Goal: Register for event/course

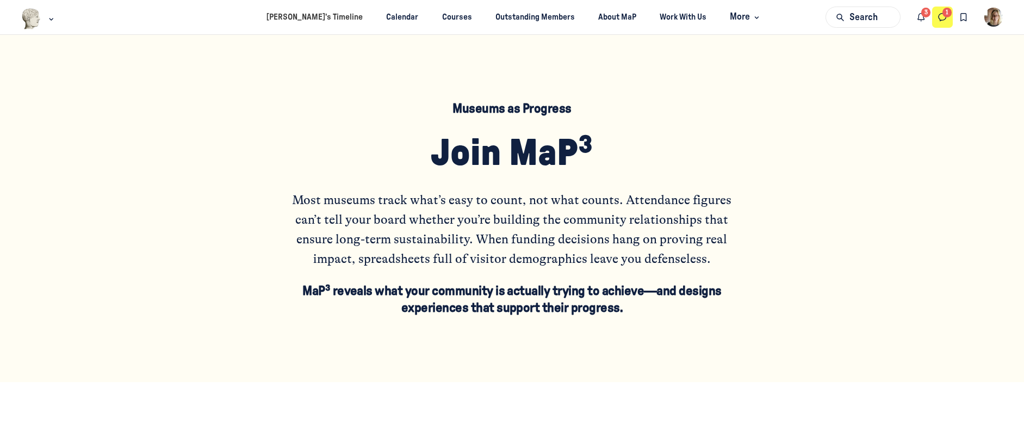
click at [936, 21] on button "Direct messages" at bounding box center [942, 17] width 21 height 21
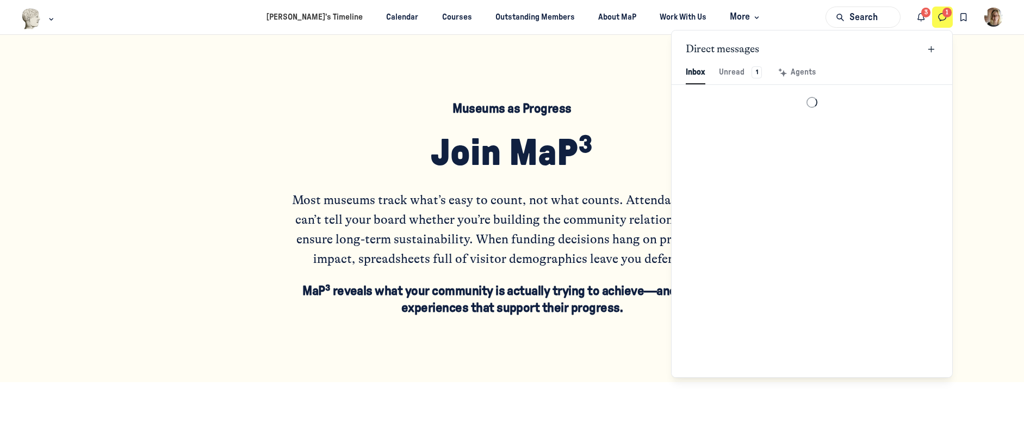
scroll to position [1480, 2534]
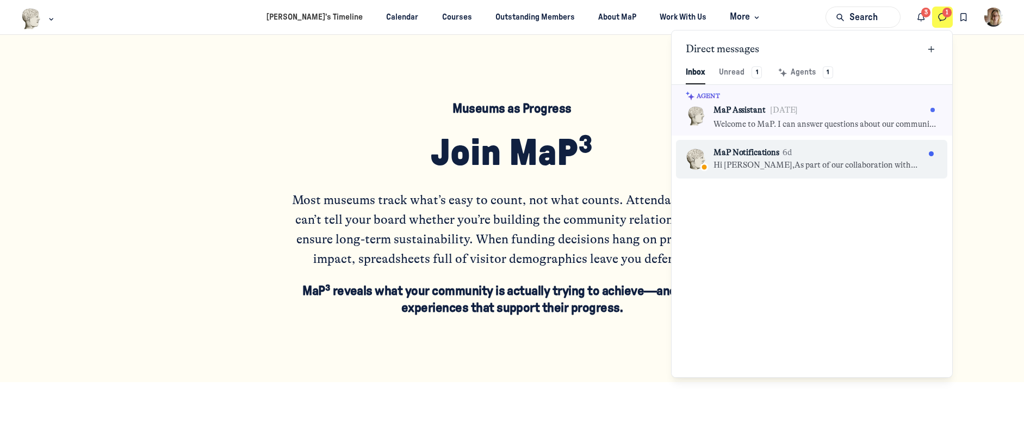
click at [844, 162] on p "Hi [PERSON_NAME],As part of our collaboration with [PERSON_NAME], we're asking …" at bounding box center [818, 165] width 211 height 12
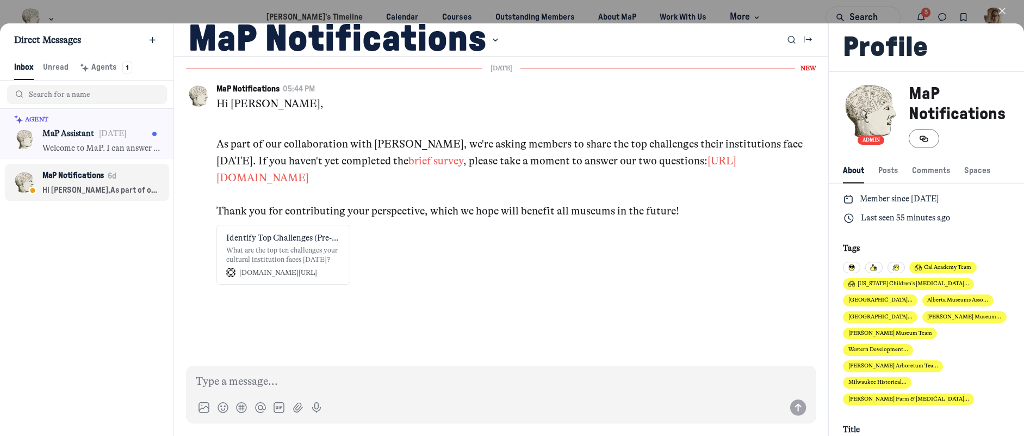
scroll to position [1480, 2150]
click at [1001, 8] on icon "button" at bounding box center [1002, 10] width 11 height 11
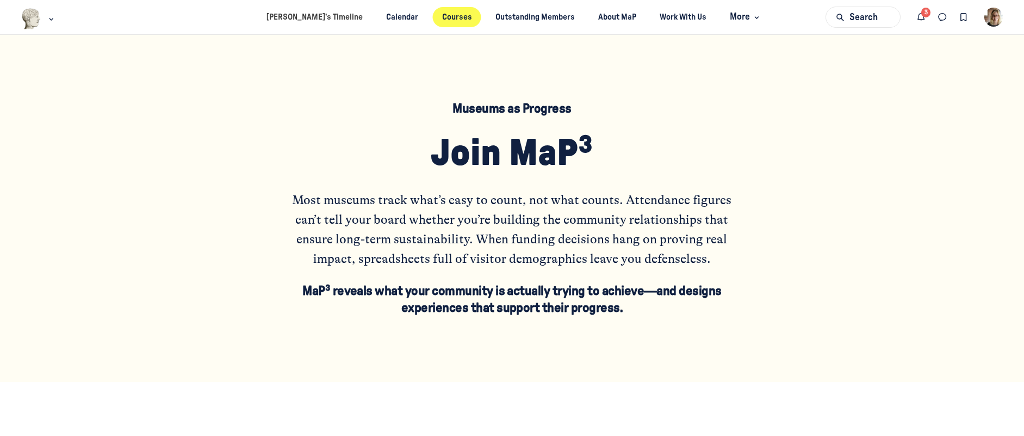
click at [457, 17] on link "Courses" at bounding box center [456, 17] width 49 height 20
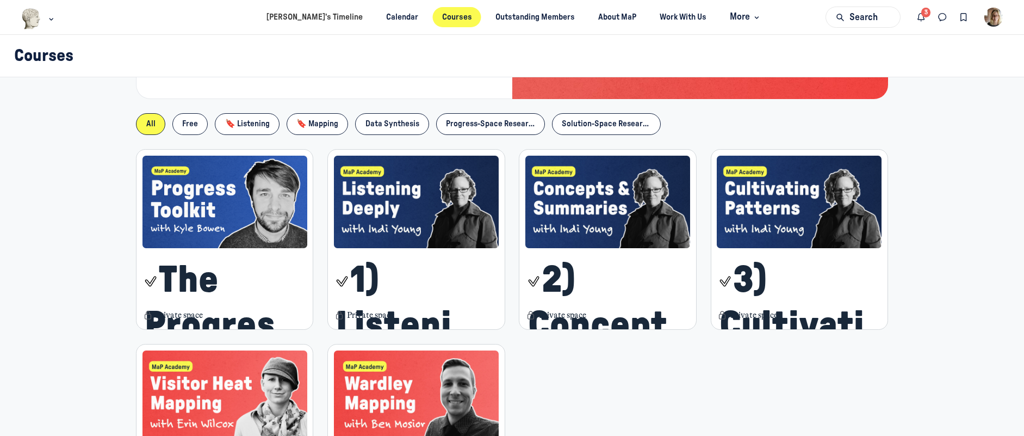
scroll to position [111, 0]
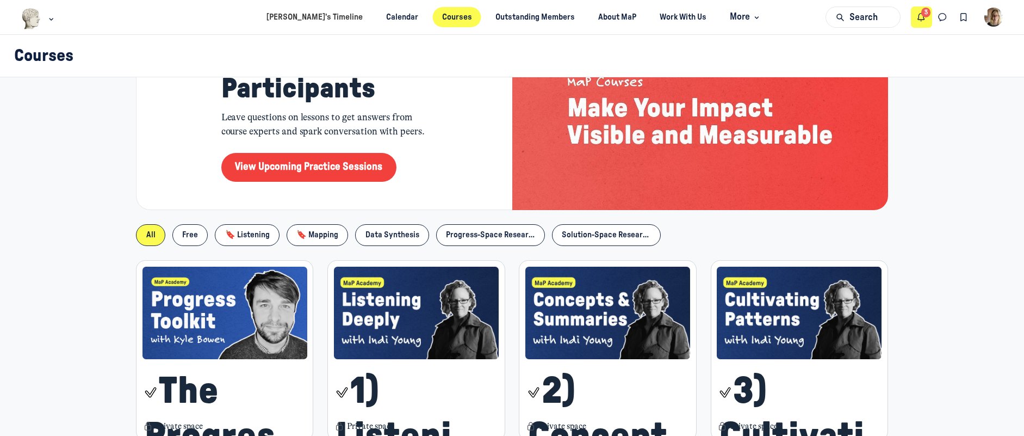
click at [920, 22] on icon "Notifications" at bounding box center [921, 17] width 11 height 12
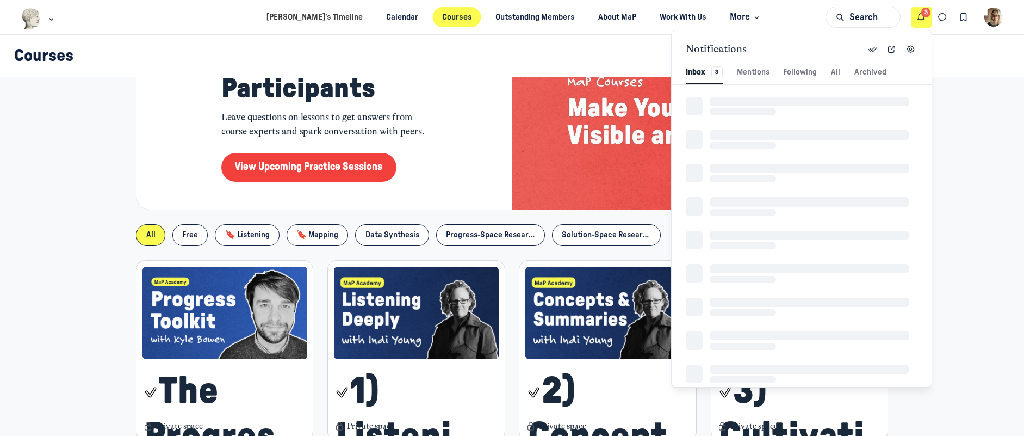
scroll to position [1480, 2292]
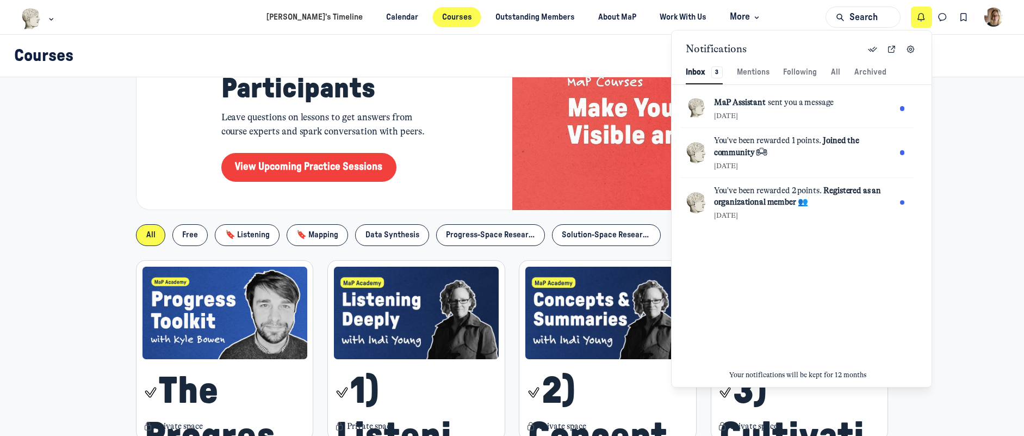
click at [96, 221] on div "☝️ Tip for Participants Leave questions on lessons to get answers from course e…" at bounding box center [512, 351] width 982 height 711
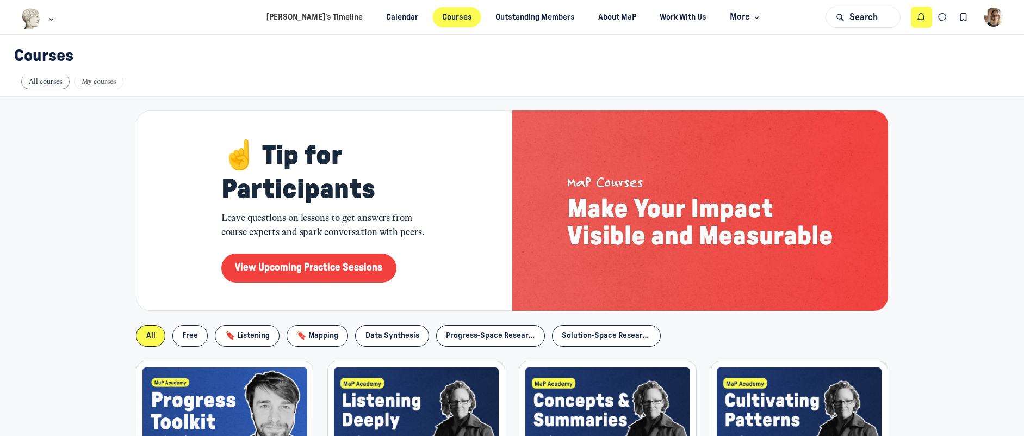
scroll to position [0, 0]
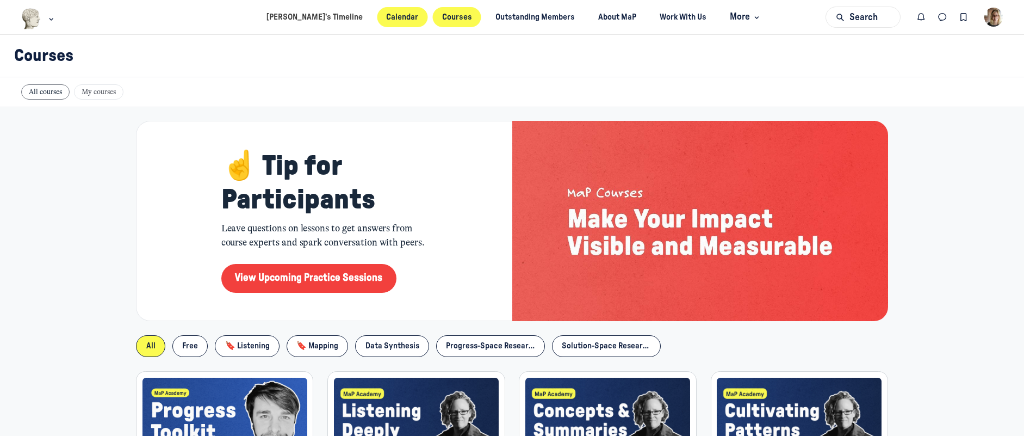
click at [377, 12] on link "Calendar" at bounding box center [402, 17] width 51 height 20
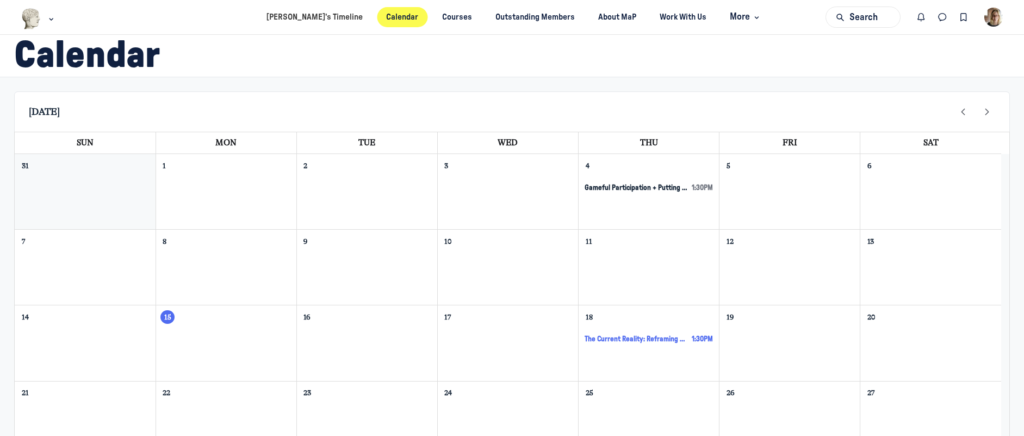
click at [663, 341] on span "The Current Reality: Reframing Museum Value [VAI Session 1]" at bounding box center [636, 338] width 103 height 9
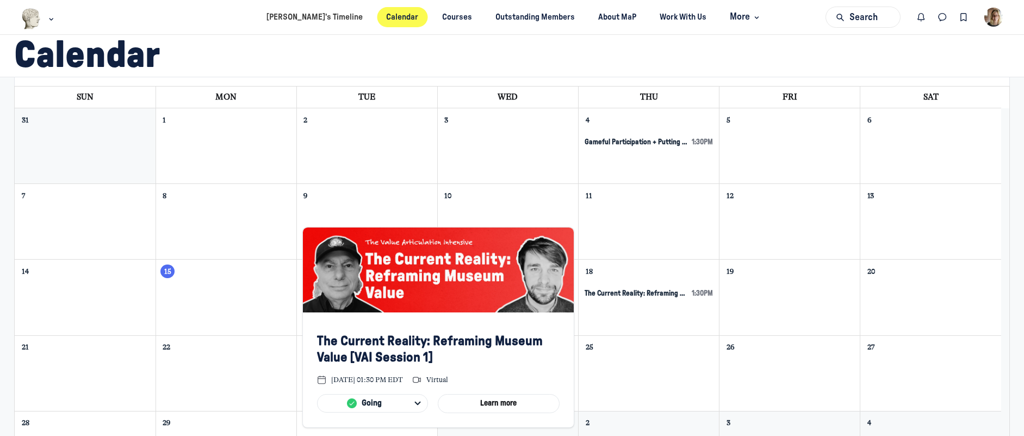
scroll to position [109, 0]
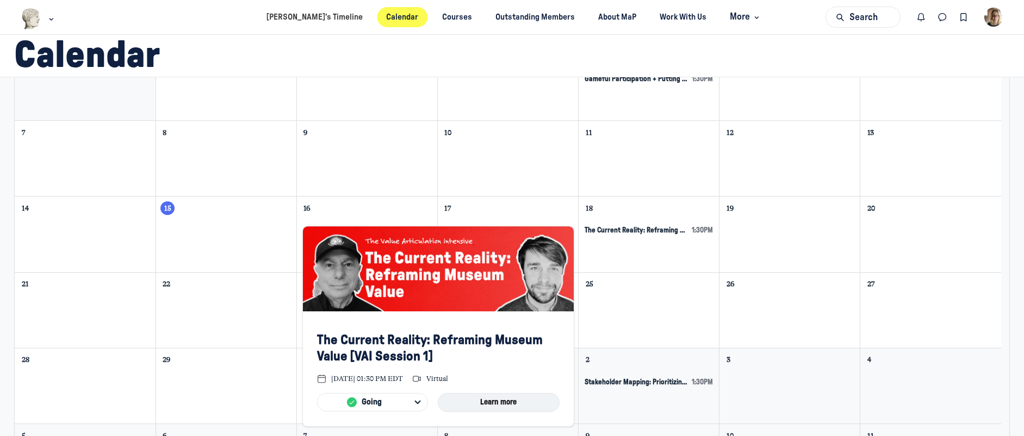
click at [492, 402] on button "Learn more" at bounding box center [499, 402] width 122 height 19
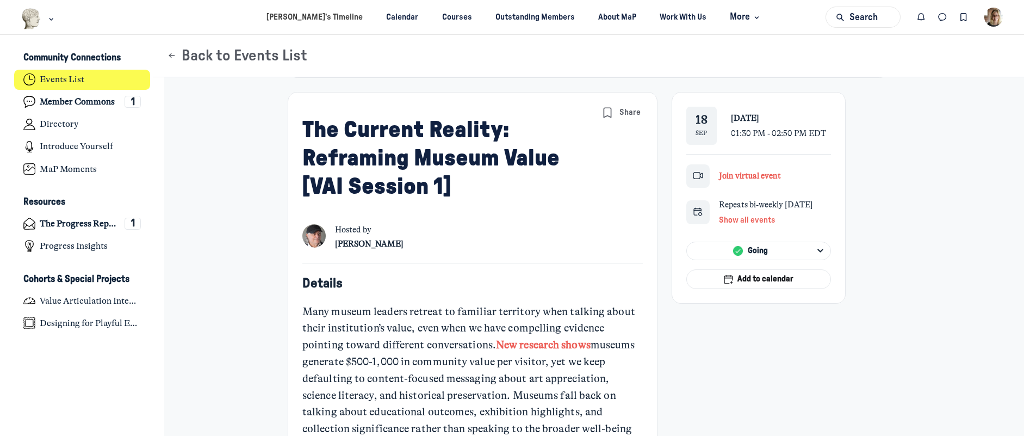
scroll to position [218, 0]
click at [772, 281] on span "Add to calendar" at bounding box center [765, 278] width 56 height 12
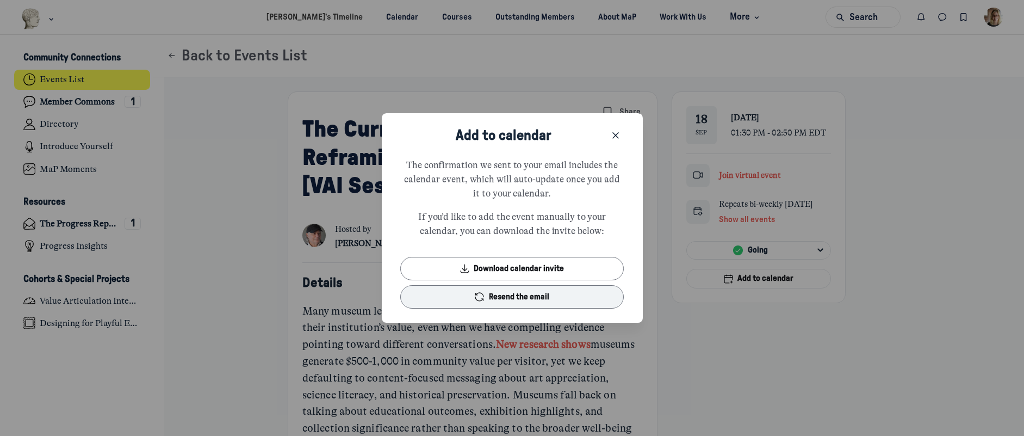
click at [541, 297] on button "Resend the email" at bounding box center [511, 296] width 223 height 23
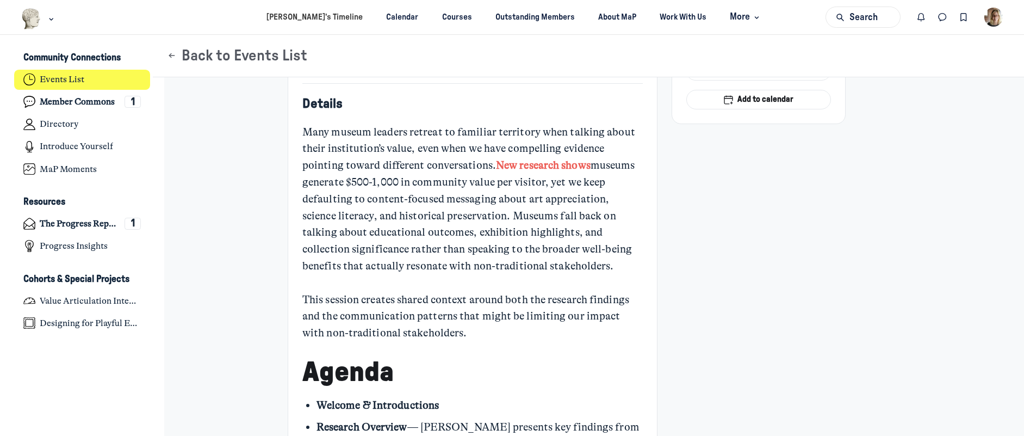
scroll to position [435, 0]
